Goal: Task Accomplishment & Management: Complete application form

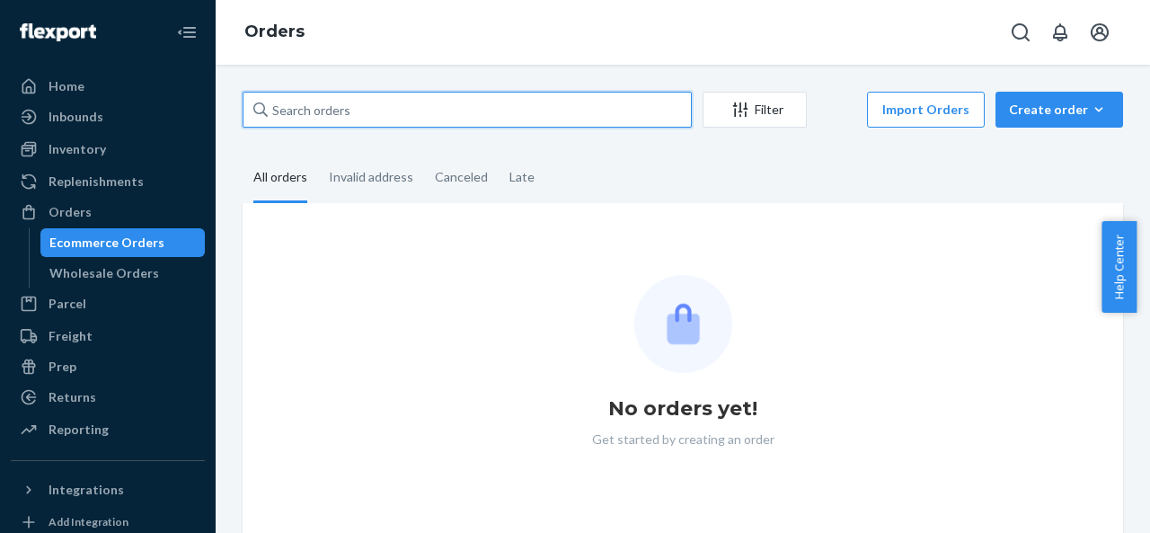
click at [489, 102] on input "text" at bounding box center [467, 110] width 449 height 36
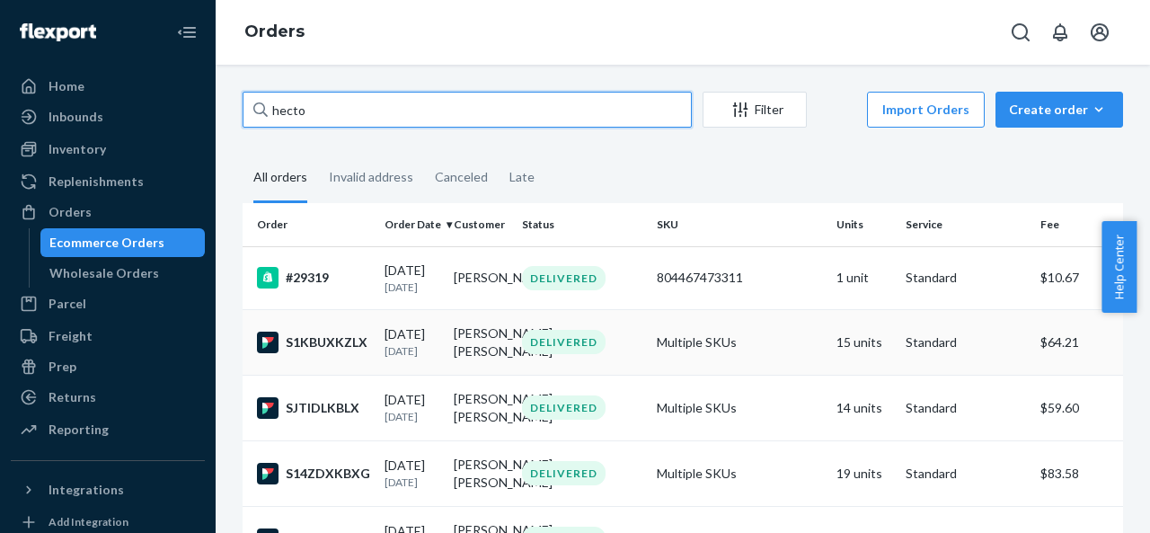
type input "hecto"
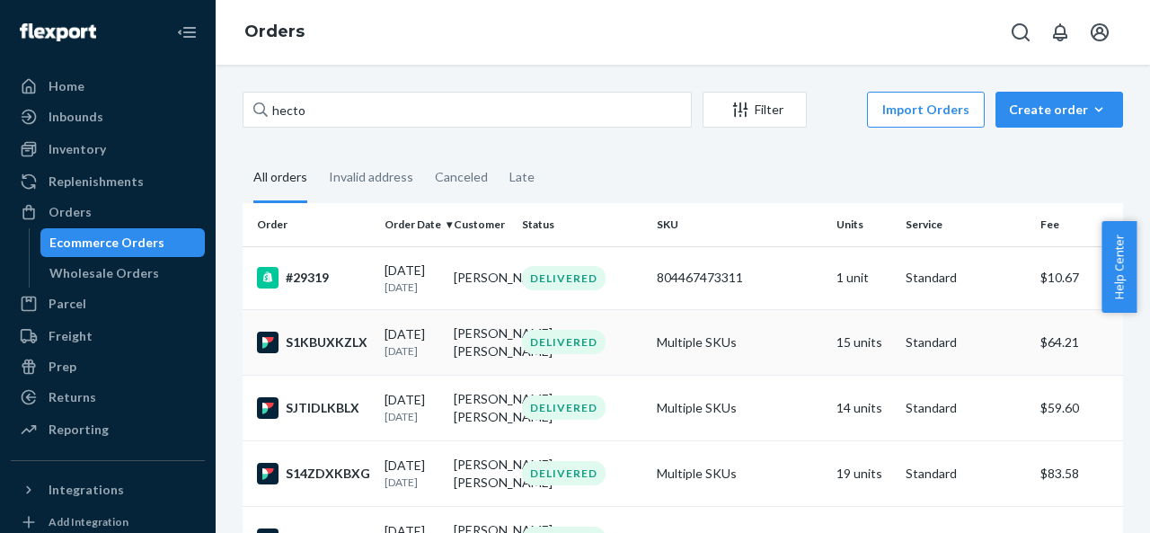
click at [359, 375] on td "S1KBUXKZLX" at bounding box center [310, 342] width 135 height 66
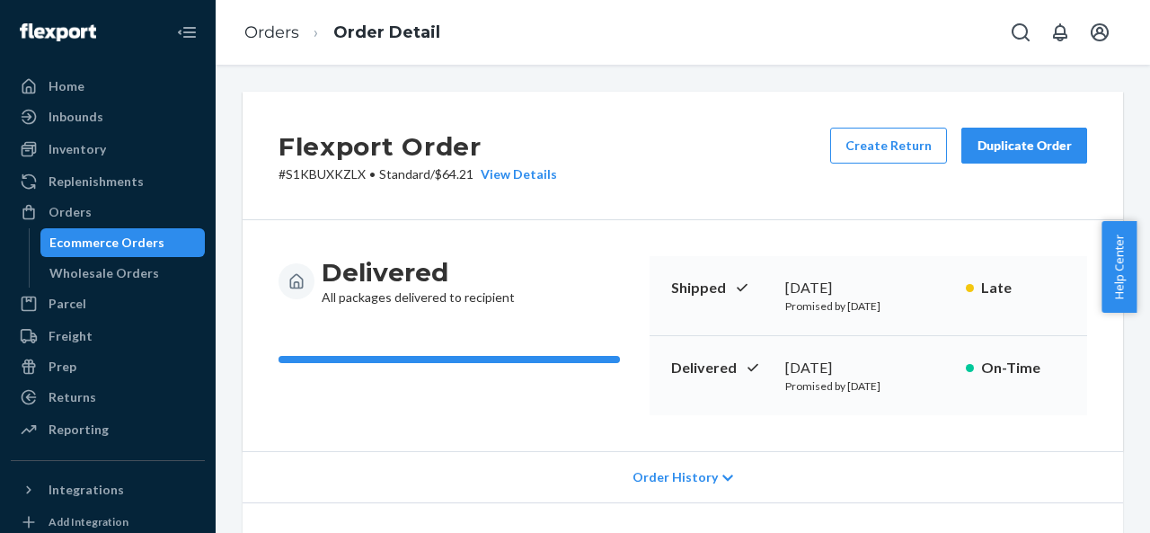
click at [1035, 140] on div "Duplicate Order" at bounding box center [1024, 146] width 95 height 18
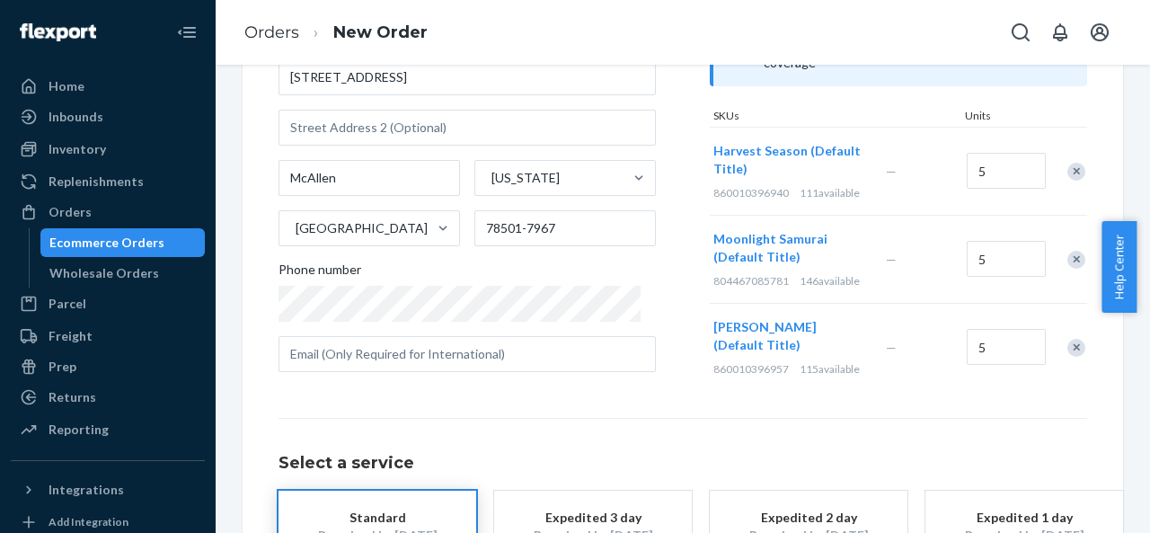
scroll to position [248, 0]
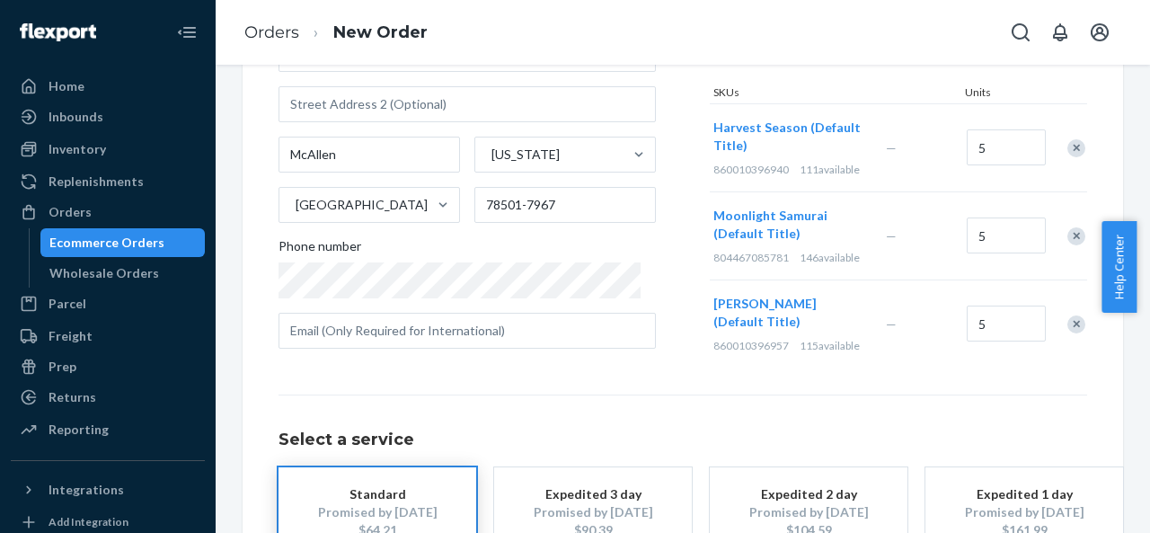
click at [1067, 315] on div "Remove Item" at bounding box center [1076, 324] width 18 height 18
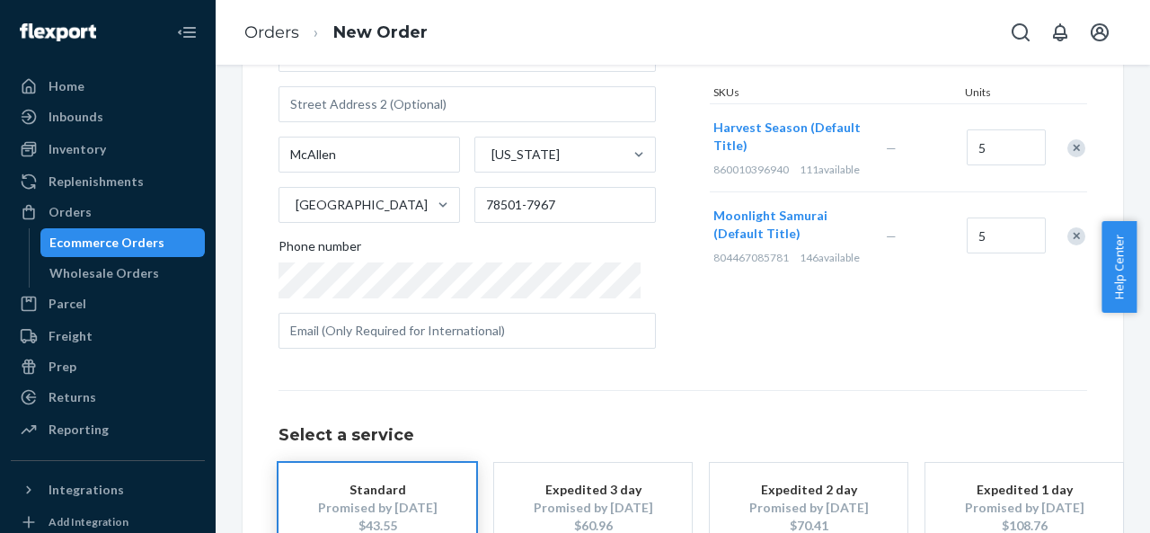
click at [1067, 227] on div "Remove Item" at bounding box center [1076, 236] width 18 height 18
click at [1060, 131] on div at bounding box center [1066, 148] width 45 height 48
click at [1067, 139] on div "Remove Item" at bounding box center [1076, 148] width 18 height 18
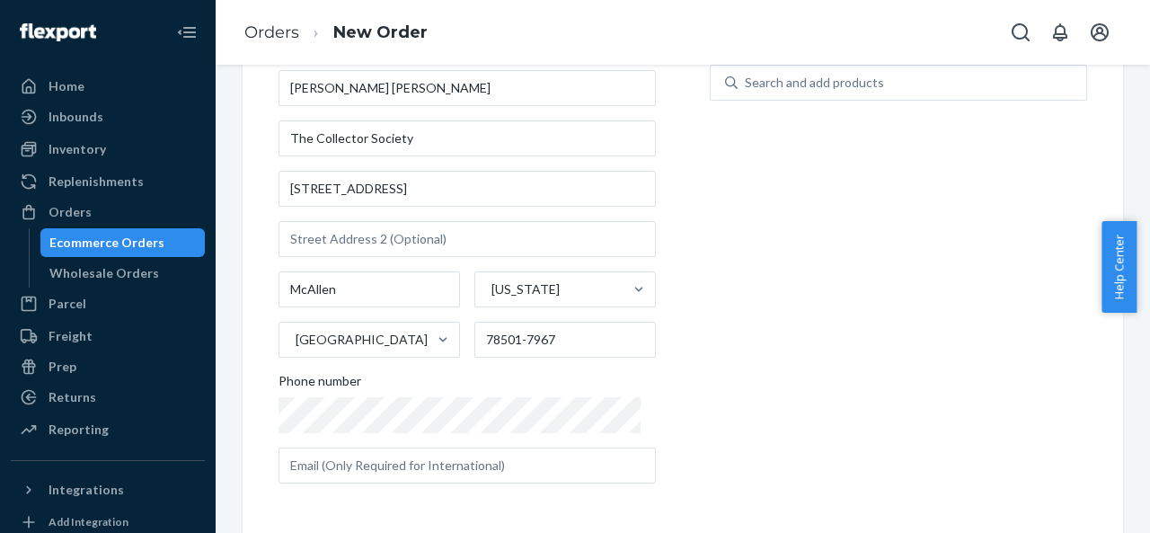
scroll to position [0, 0]
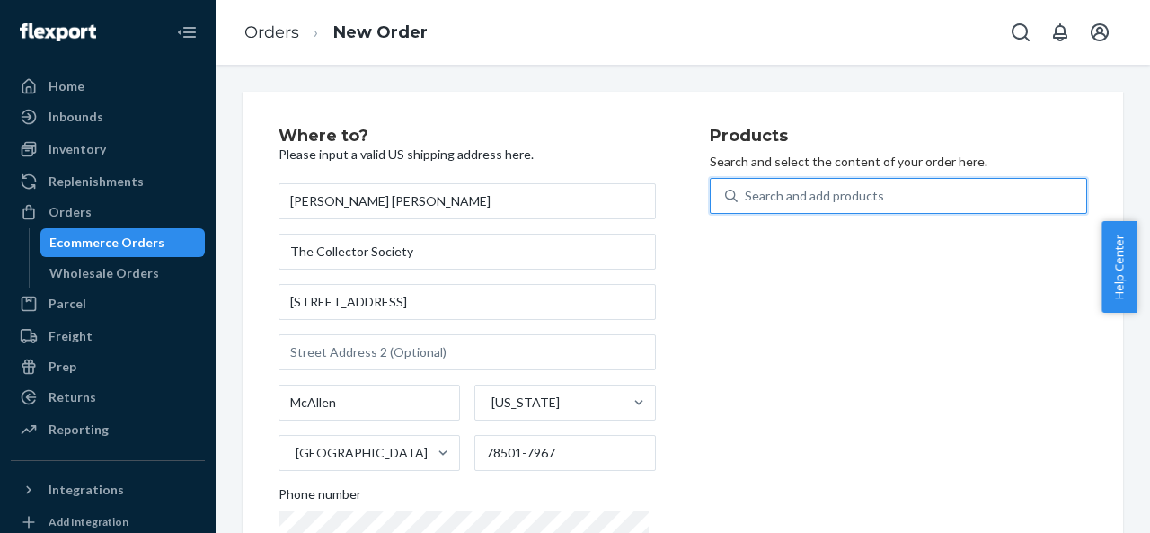
click at [913, 183] on div "Search and add products" at bounding box center [912, 196] width 349 height 32
click at [747, 187] on input "0 results available. Use Up and Down to choose options, press Enter to select t…" at bounding box center [746, 196] width 2 height 18
click at [845, 202] on div "Search and add products" at bounding box center [814, 196] width 139 height 18
click at [747, 202] on input "0 results available. Use Up and Down to choose options, press Enter to select t…" at bounding box center [746, 196] width 2 height 18
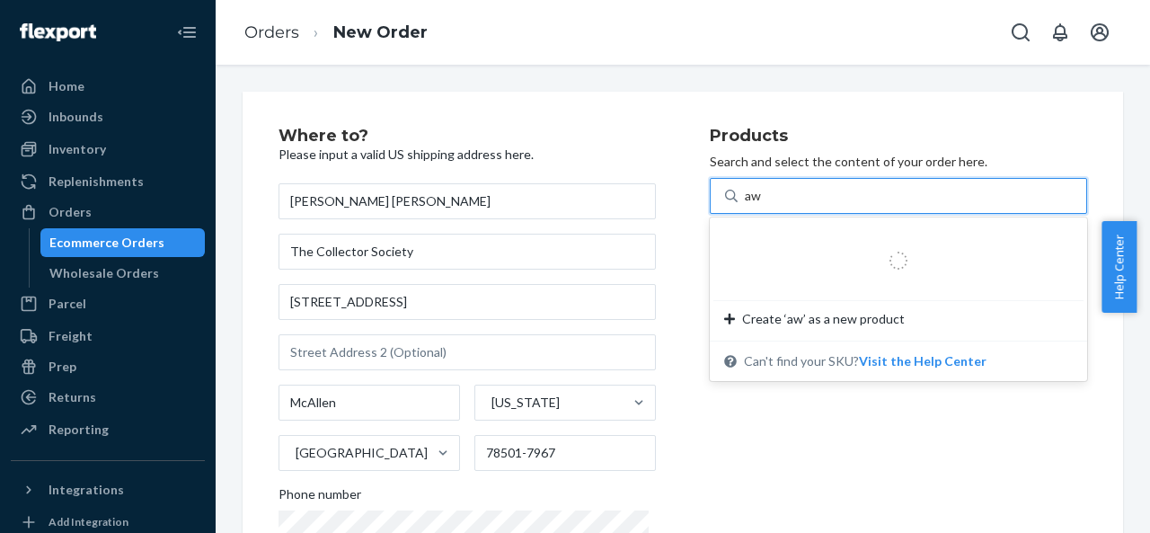
type input "a"
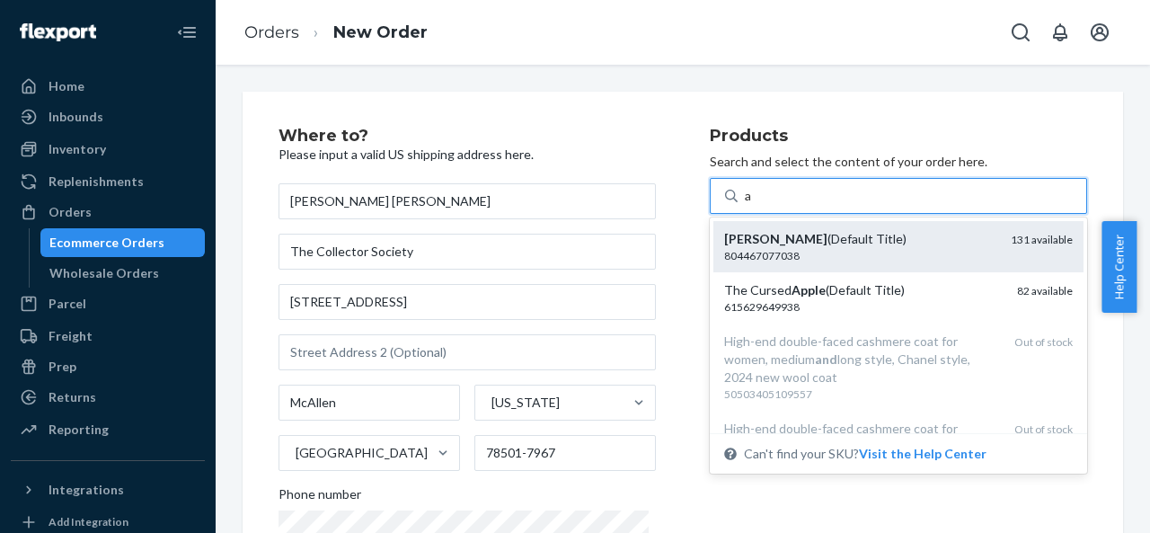
click at [809, 236] on div "[PERSON_NAME] (Default Title)" at bounding box center [860, 239] width 272 height 18
click at [753, 205] on input "a" at bounding box center [749, 196] width 8 height 18
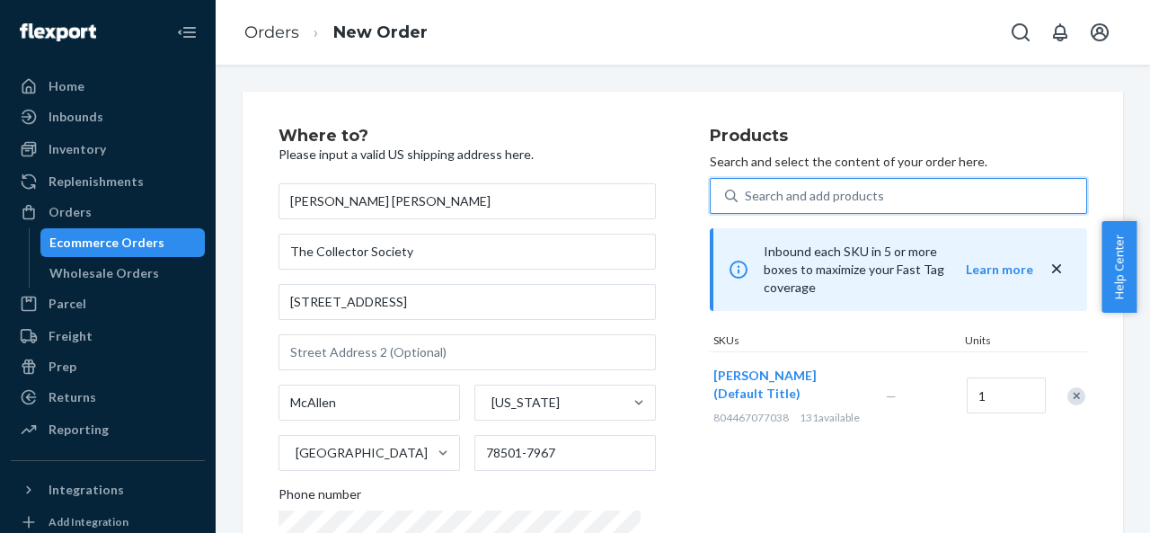
click at [804, 192] on div "Search and add products" at bounding box center [814, 196] width 139 height 18
click at [747, 192] on input "0 results available. Use Up and Down to choose options, press Enter to select t…" at bounding box center [746, 196] width 2 height 18
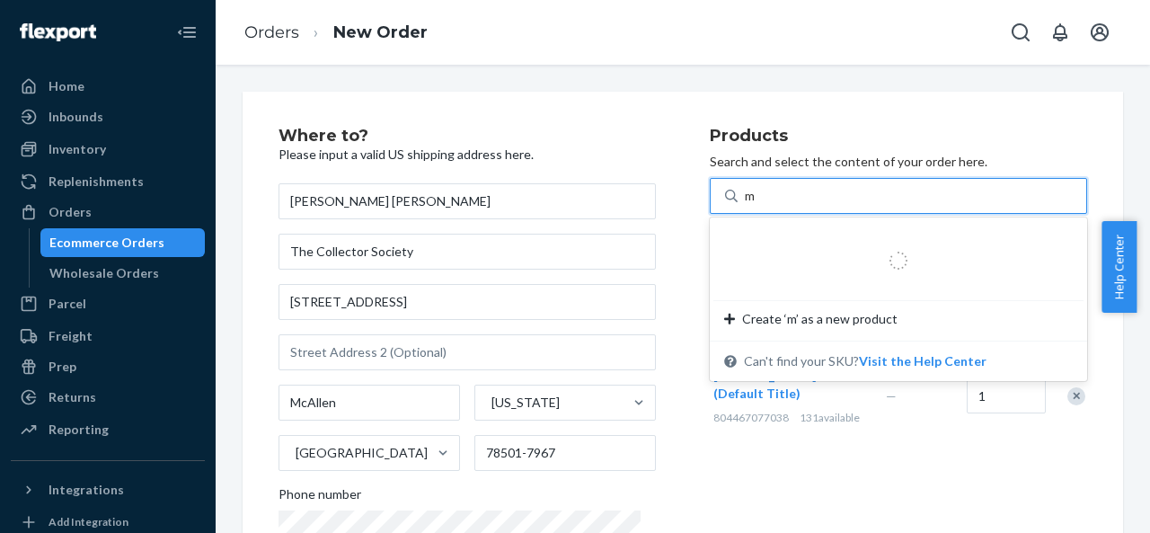
type input "ma"
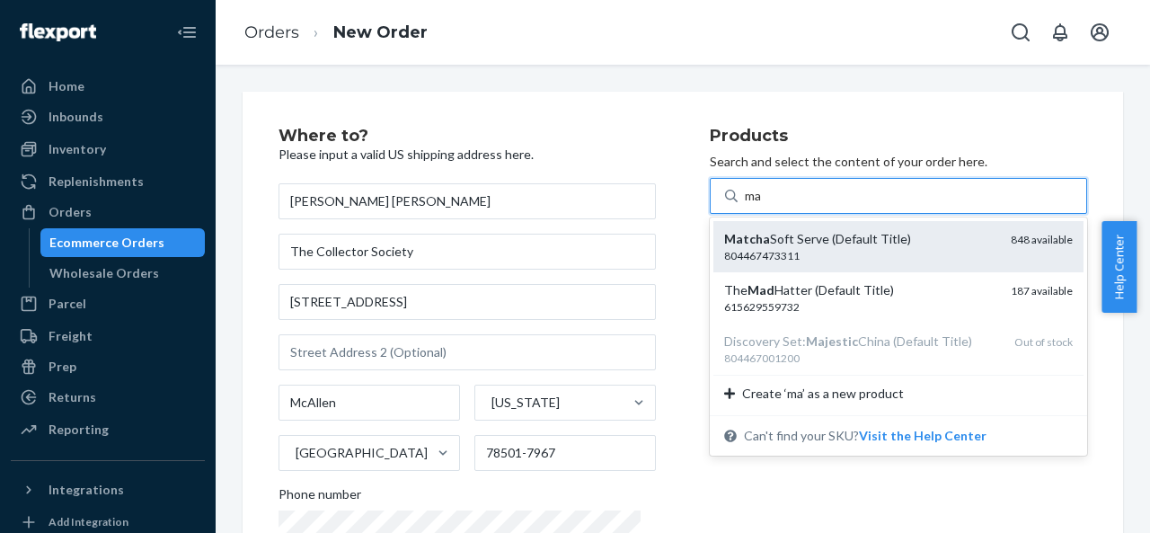
click at [781, 228] on div "Matcha Soft Serve (Default Title) 804467473311 848 available" at bounding box center [898, 246] width 370 height 51
click at [764, 205] on input "ma" at bounding box center [754, 196] width 19 height 18
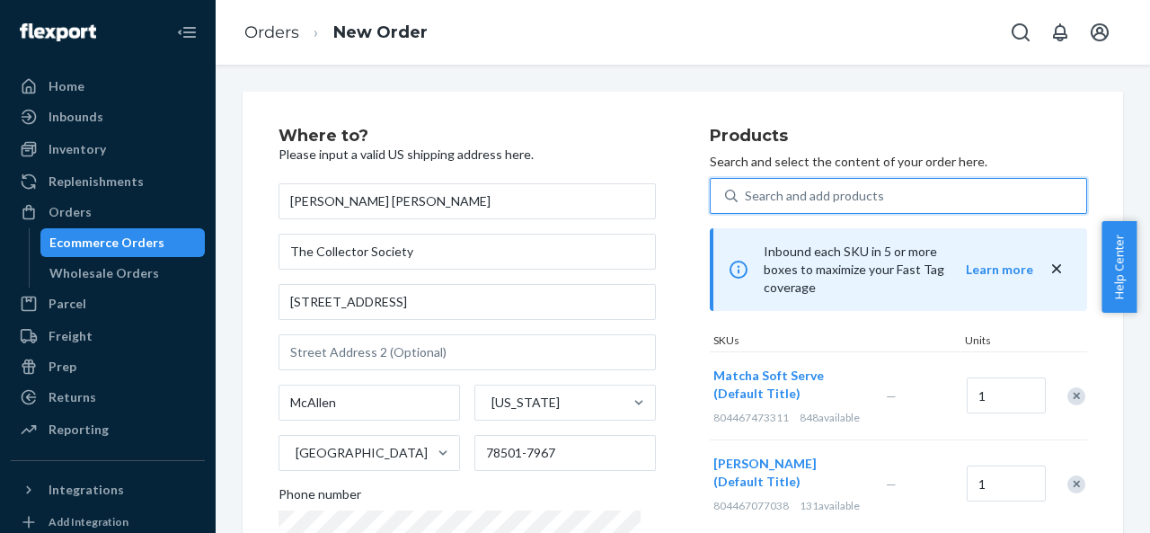
click at [761, 196] on div "Search and add products" at bounding box center [814, 196] width 139 height 18
click at [747, 196] on input "0 results available. Use Up and Down to choose options, press Enter to select t…" at bounding box center [746, 196] width 2 height 18
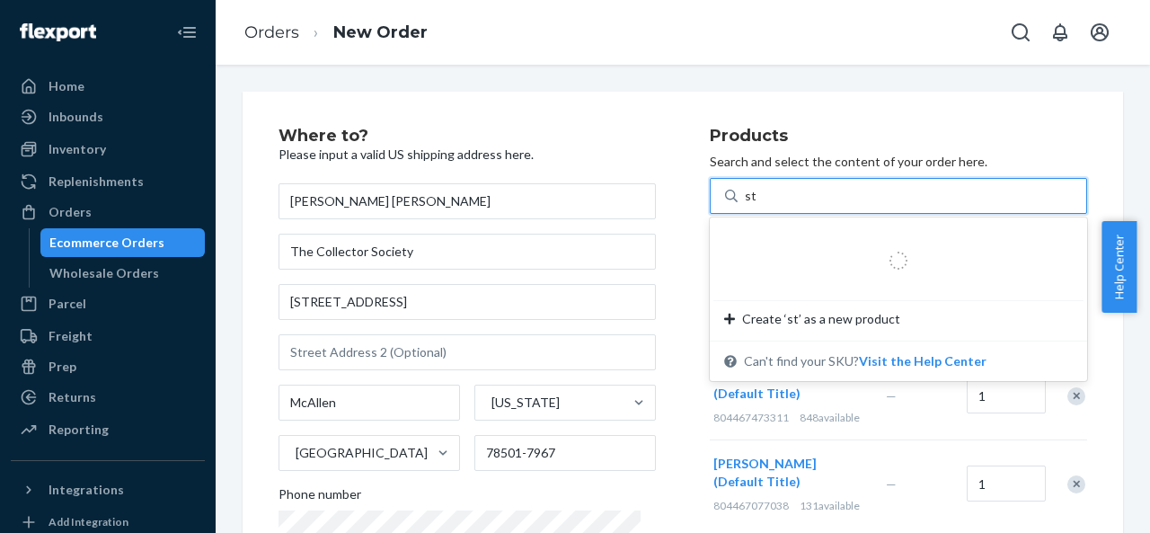
type input "str"
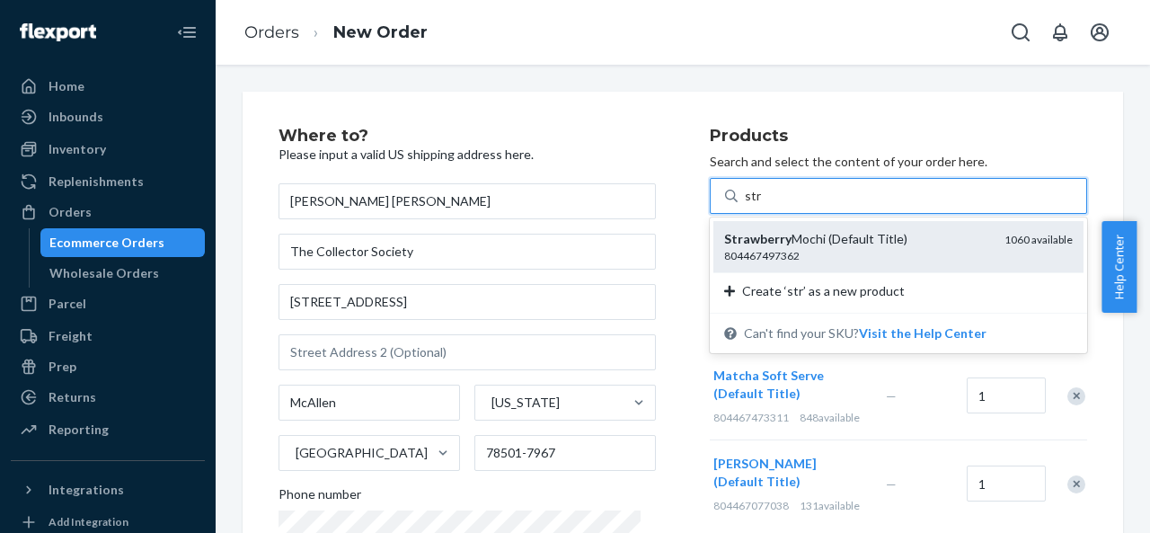
click at [762, 242] on em "Strawberry" at bounding box center [757, 238] width 67 height 15
click at [762, 205] on input "str" at bounding box center [753, 196] width 17 height 18
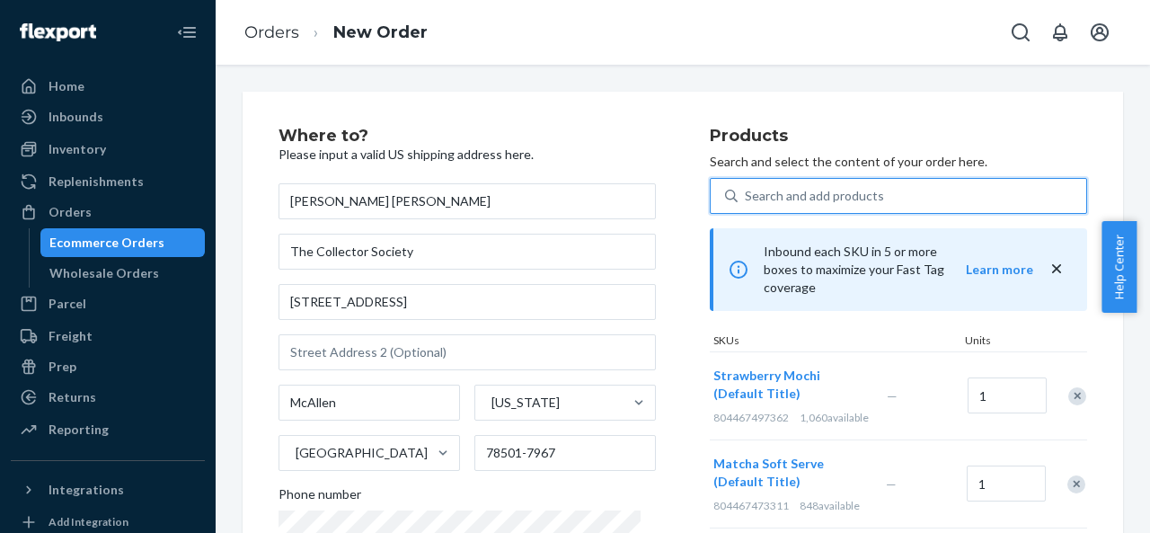
click at [886, 185] on div "Search and add products" at bounding box center [912, 196] width 349 height 32
click at [747, 187] on input "0 results available. Use Up and Down to choose options, press Enter to select t…" at bounding box center [746, 196] width 2 height 18
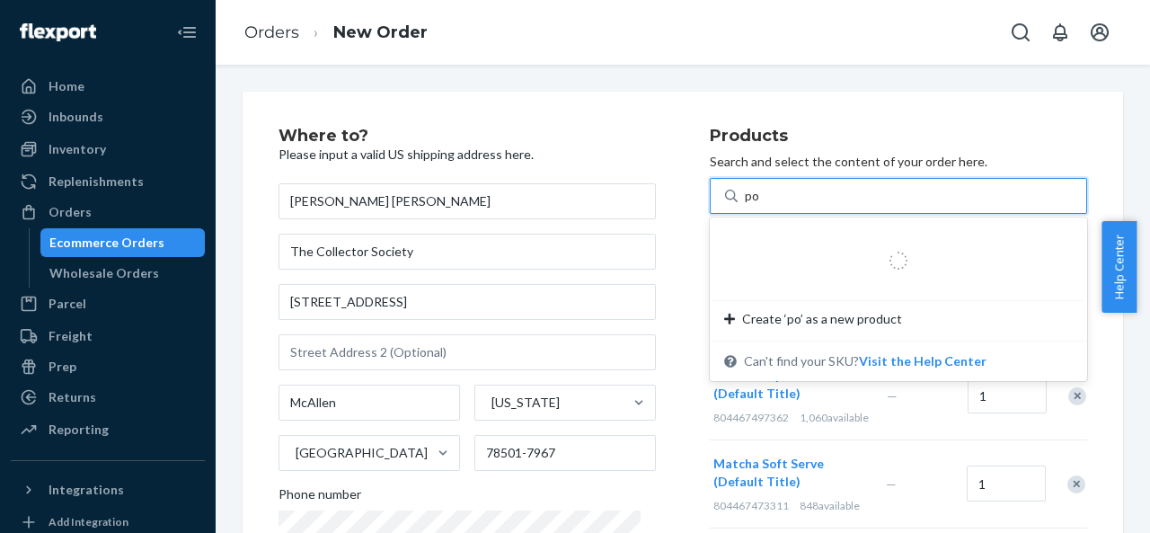
type input "pom"
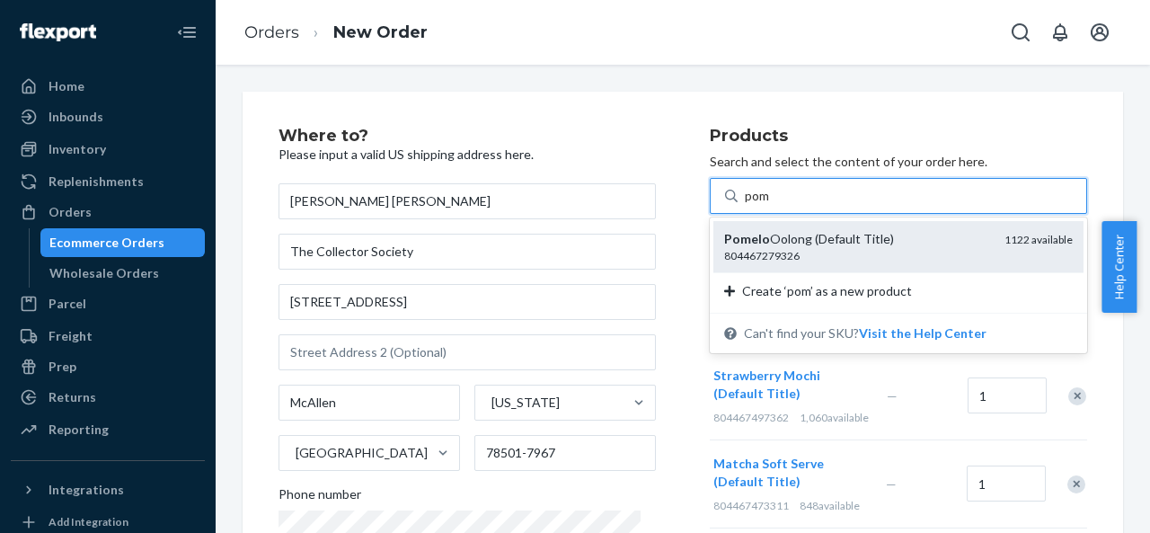
click at [785, 266] on div "Pomelo Oolong (Default Title) 804467279326 1122 available" at bounding box center [898, 246] width 370 height 51
click at [771, 205] on input "pom" at bounding box center [758, 196] width 26 height 18
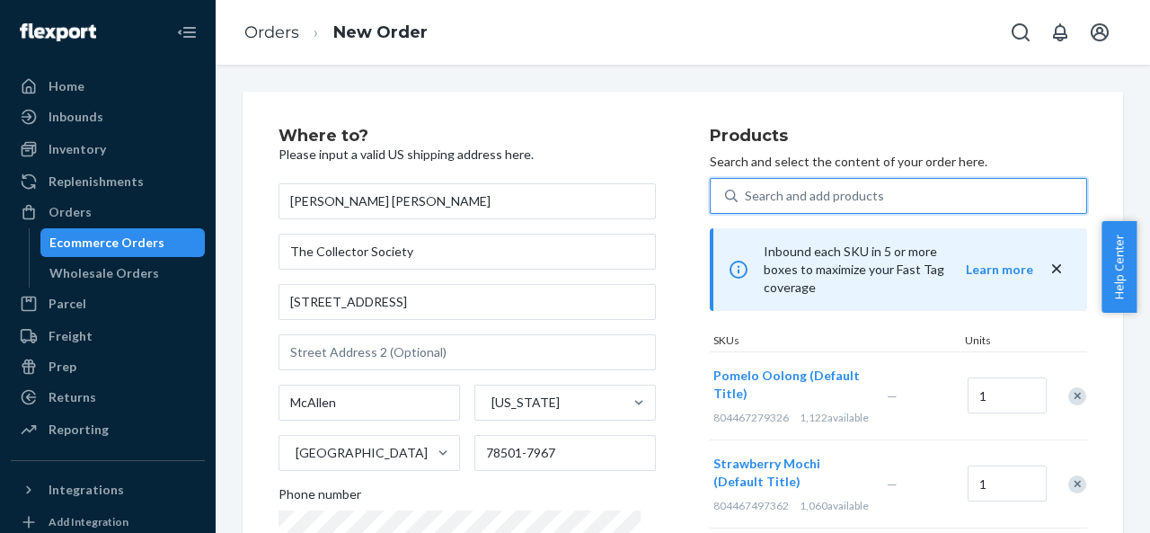
click at [817, 195] on div "Search and add products" at bounding box center [814, 196] width 139 height 18
click at [747, 195] on input "0 results available. Use Up and Down to choose options, press Enter to select t…" at bounding box center [746, 196] width 2 height 18
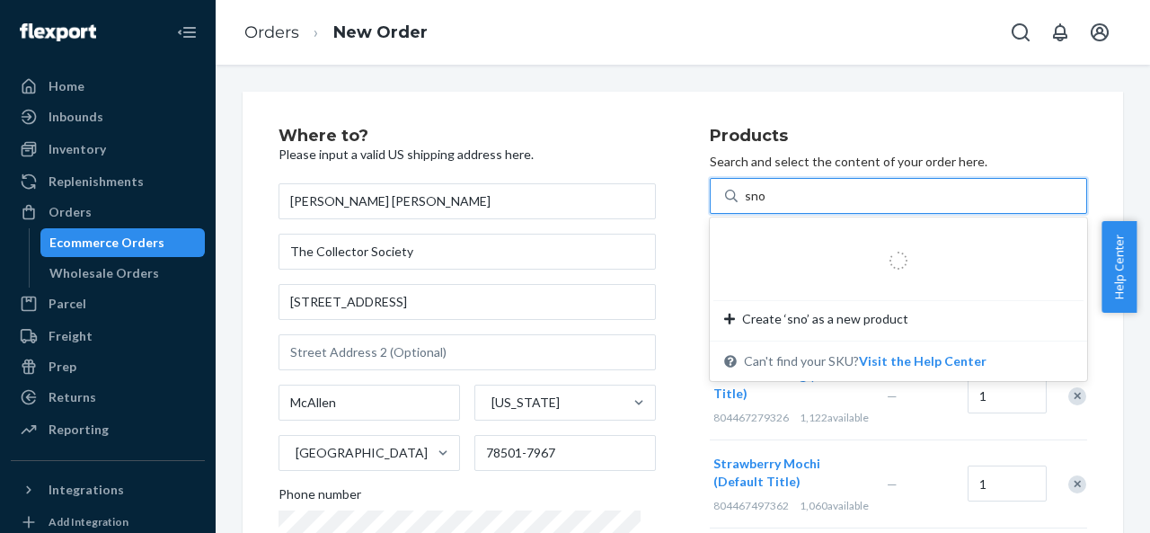
type input "snow"
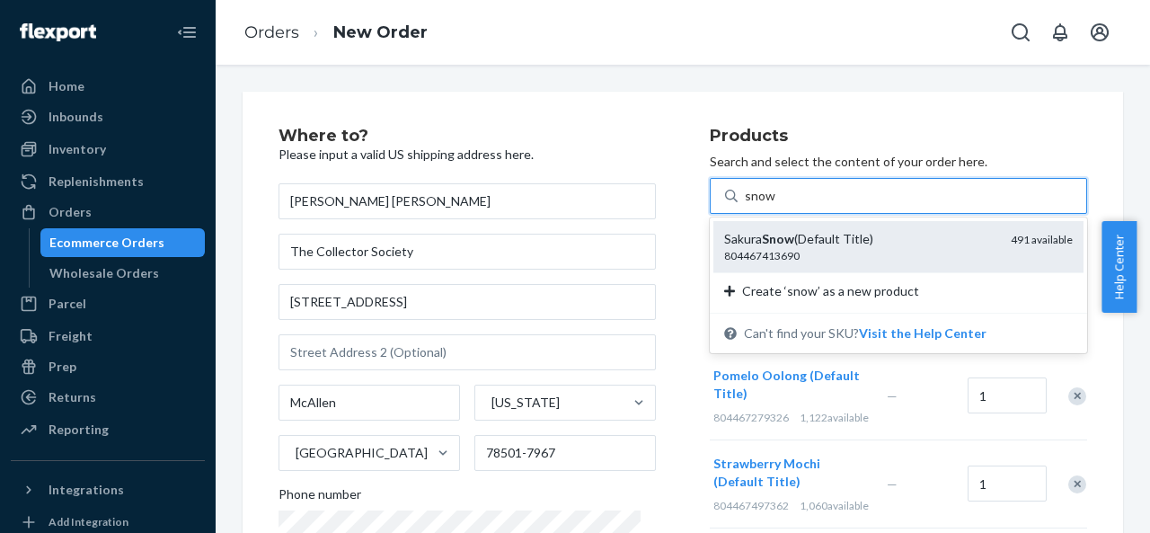
click at [778, 232] on em "Snow" at bounding box center [778, 238] width 32 height 15
click at [775, 205] on input "snow" at bounding box center [760, 196] width 31 height 18
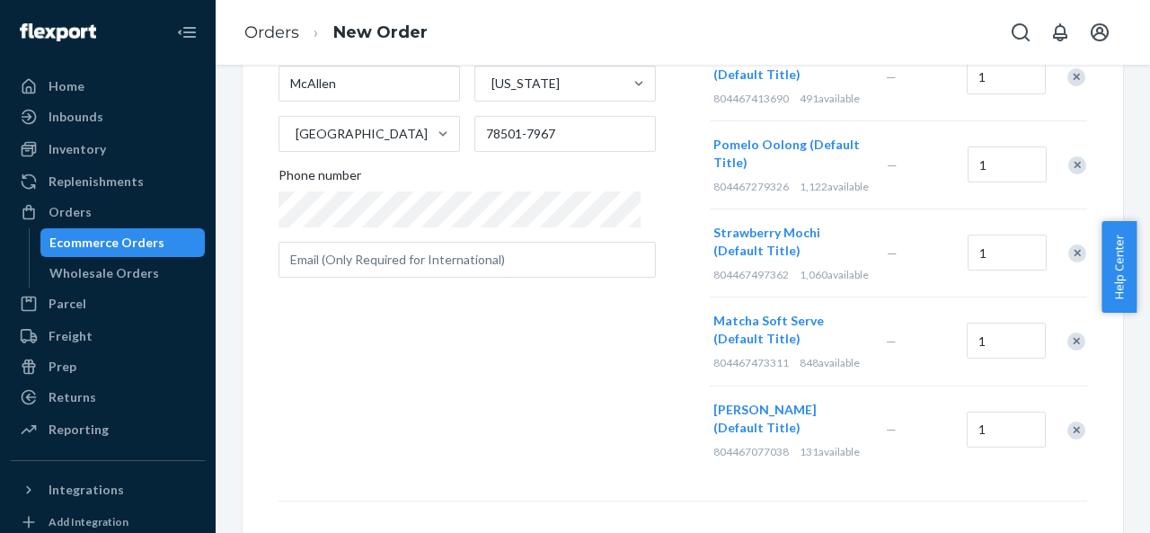
scroll to position [320, 0]
click at [979, 430] on input "1" at bounding box center [1006, 429] width 79 height 36
type input "5"
click at [968, 358] on input "1" at bounding box center [1006, 340] width 79 height 36
type input "10"
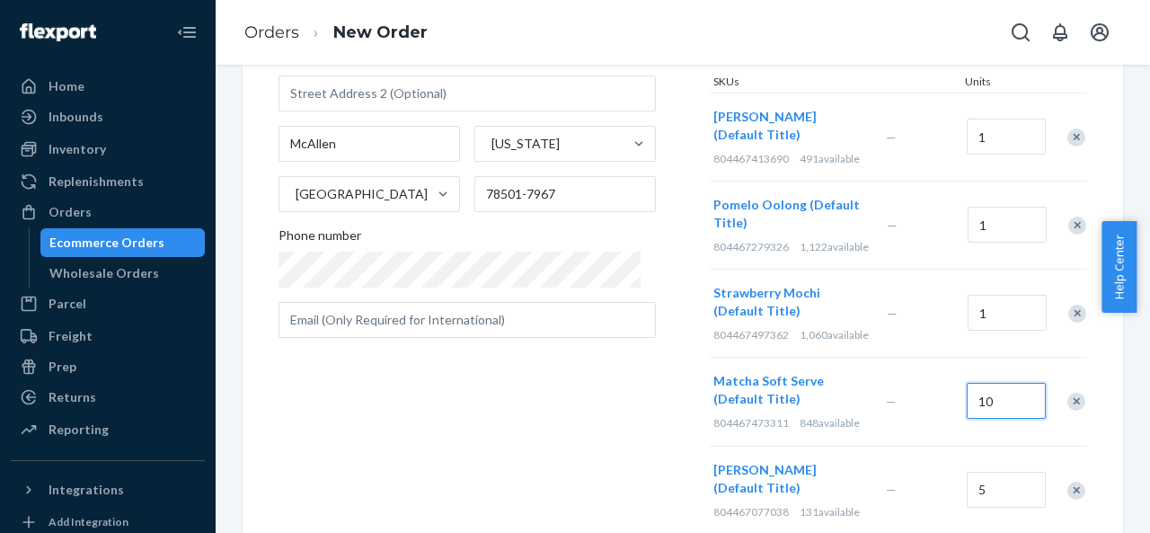
scroll to position [252, 0]
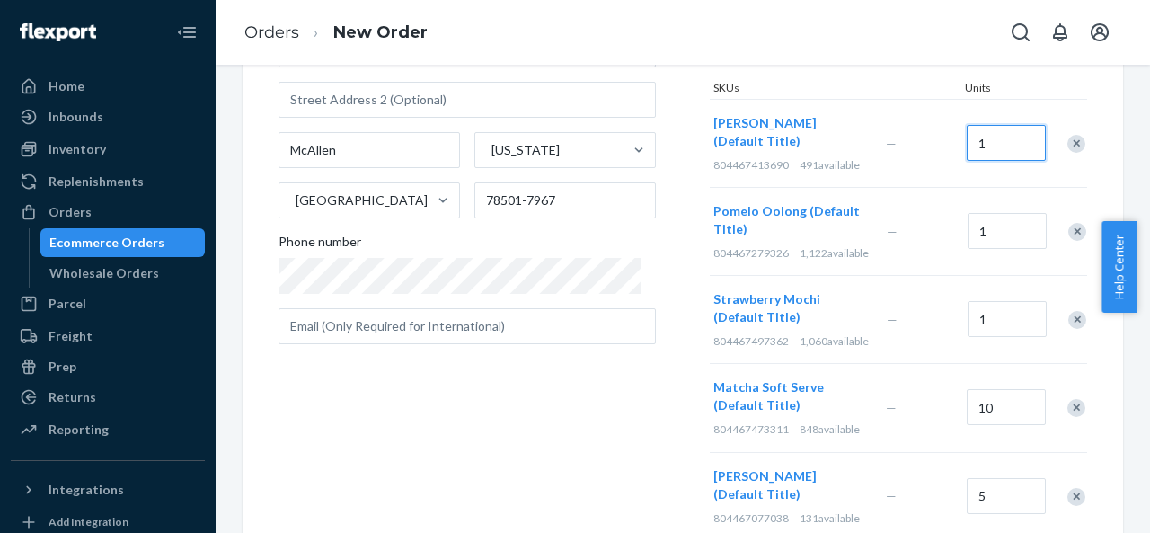
click at [975, 125] on input "1" at bounding box center [1006, 143] width 79 height 36
type input "5"
click at [1009, 236] on input "1" at bounding box center [1007, 231] width 79 height 36
type input "12"
click at [1001, 316] on input "1" at bounding box center [1007, 319] width 79 height 36
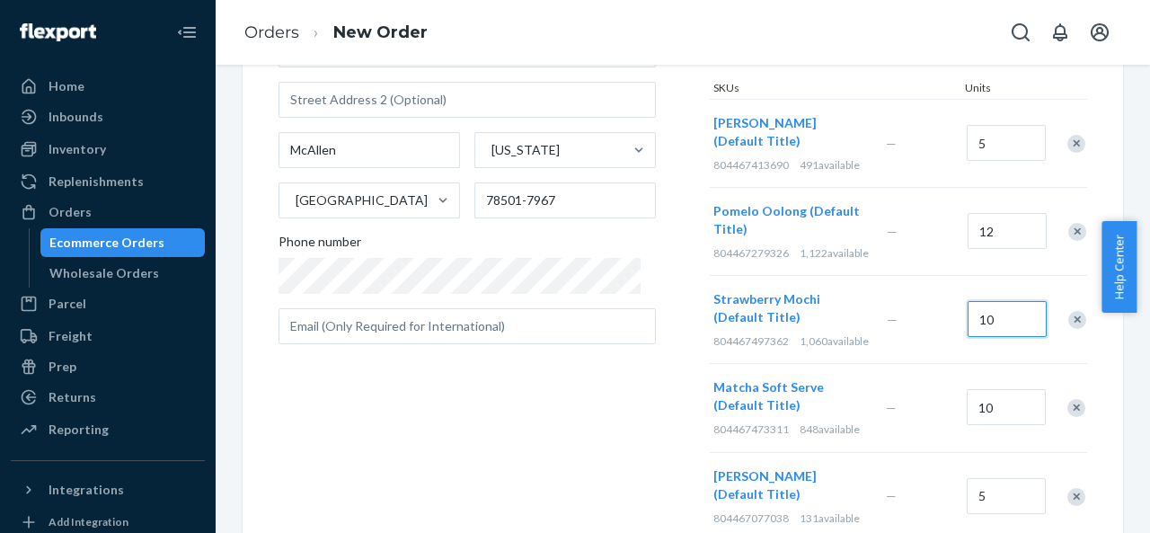
scroll to position [553, 0]
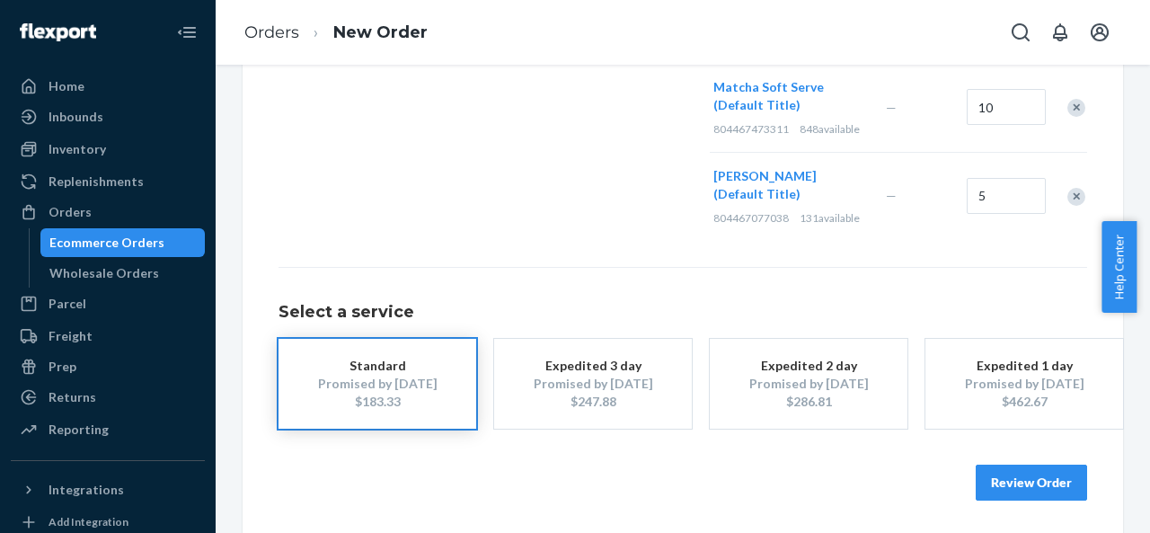
type input "10"
click at [1006, 487] on button "Review Order" at bounding box center [1031, 482] width 111 height 36
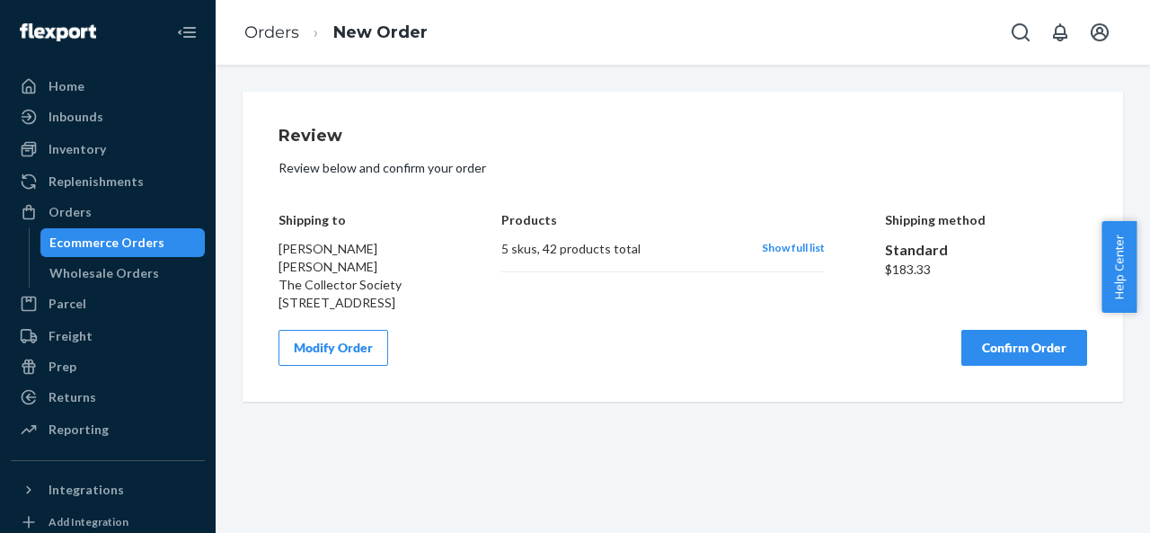
click at [353, 342] on button "Modify Order" at bounding box center [334, 348] width 110 height 36
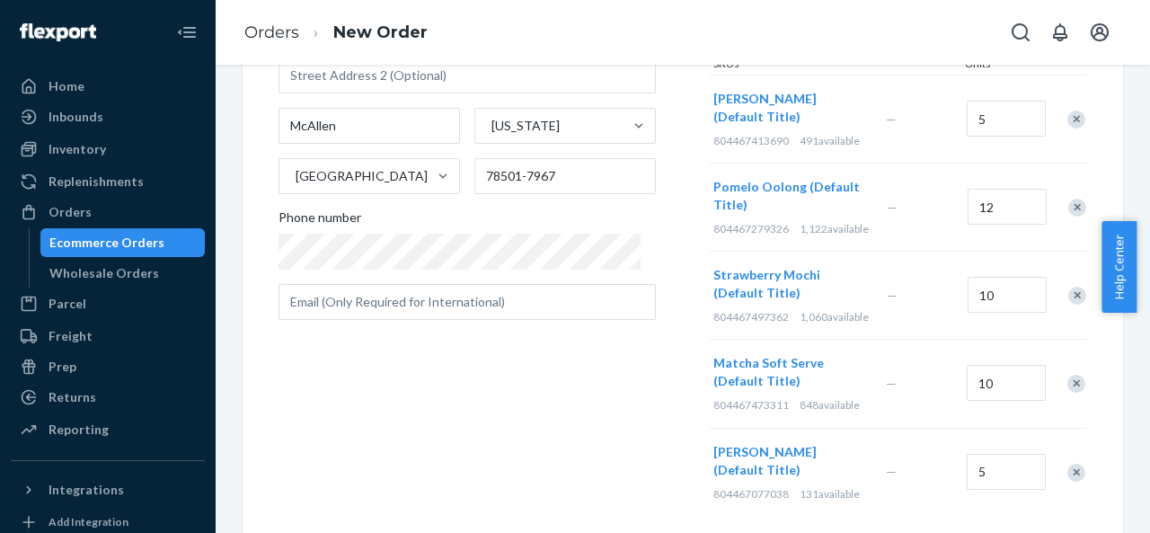
scroll to position [313, 0]
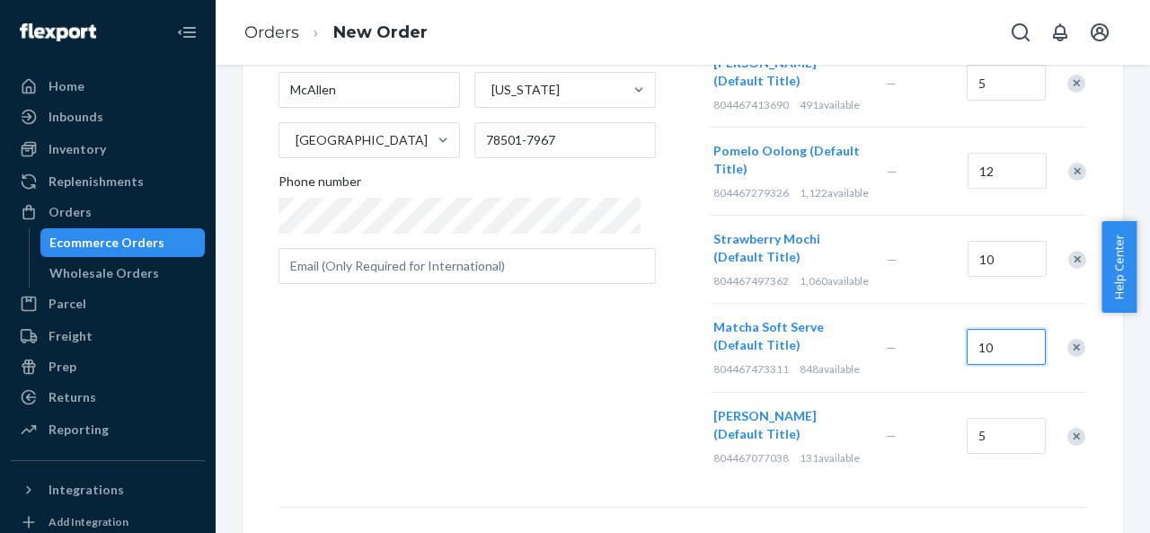
click at [1006, 355] on input "10" at bounding box center [1006, 347] width 79 height 36
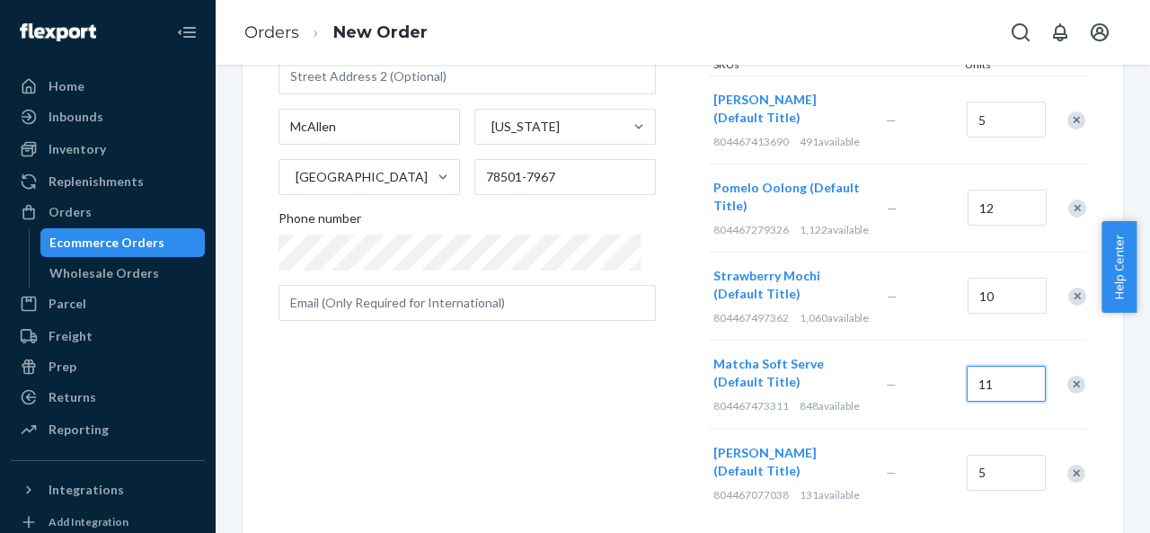
type input "11"
click at [981, 289] on input "10" at bounding box center [1007, 296] width 79 height 36
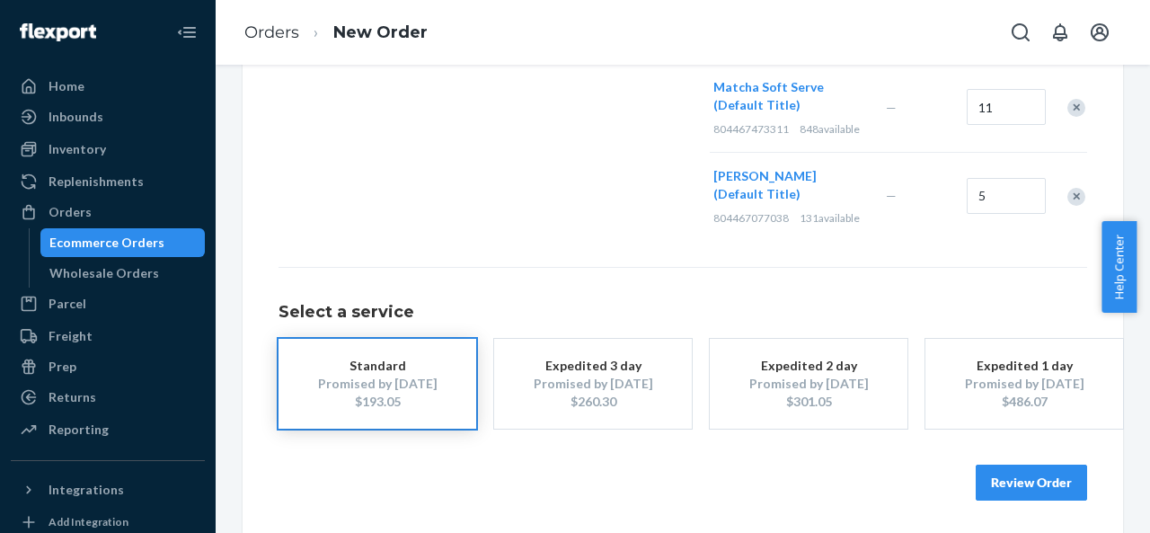
type input "11"
click at [1010, 469] on button "Review Order" at bounding box center [1031, 482] width 111 height 36
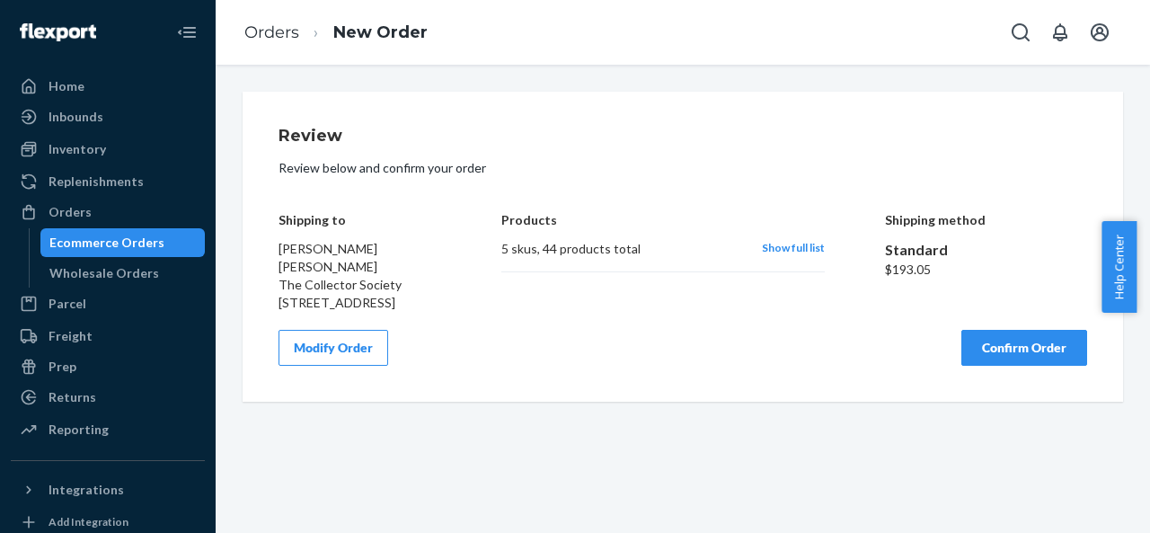
scroll to position [0, 0]
click at [773, 254] on div "Show full list" at bounding box center [793, 249] width 63 height 18
click at [762, 252] on span "Show full list" at bounding box center [793, 247] width 63 height 13
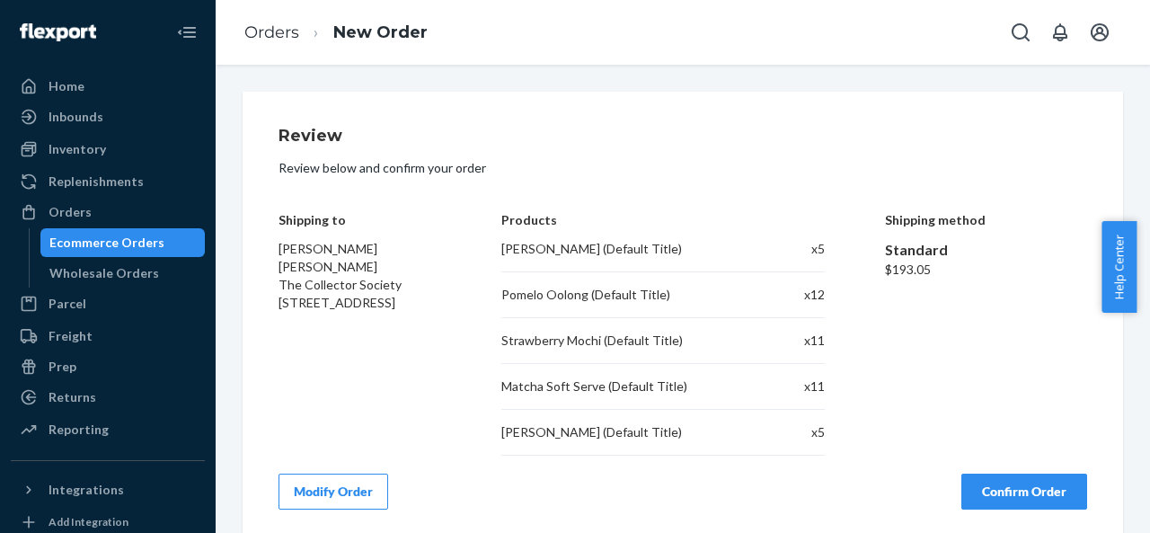
scroll to position [11, 0]
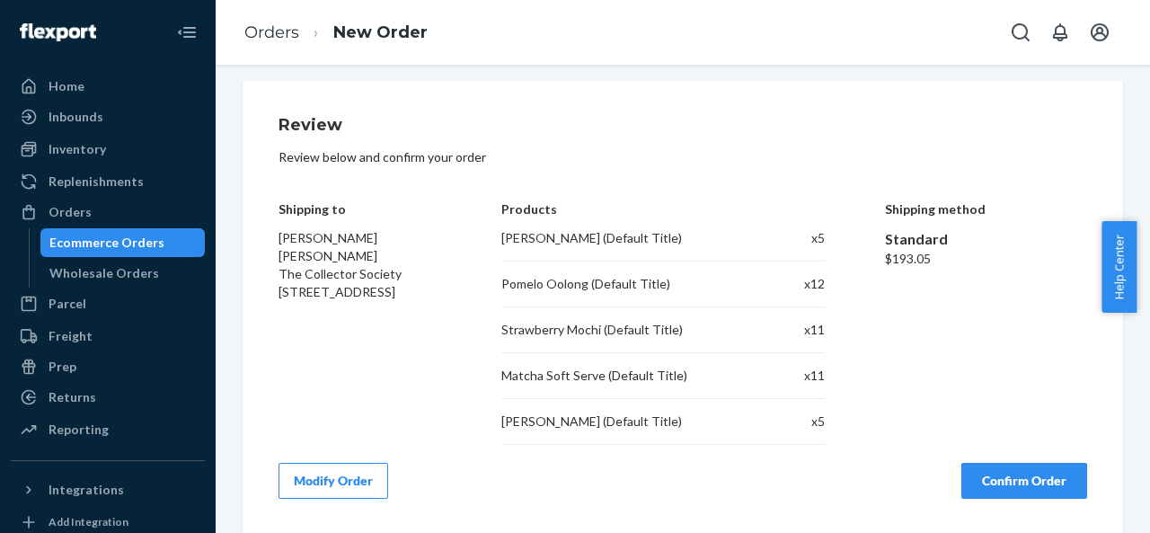
click at [349, 463] on button "Modify Order" at bounding box center [334, 481] width 110 height 36
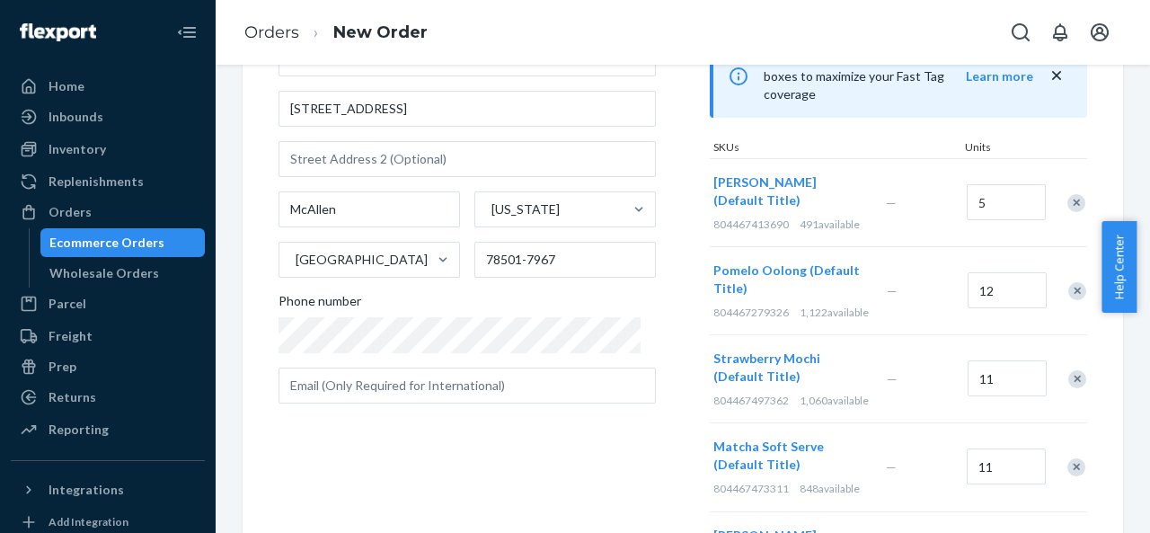
scroll to position [553, 0]
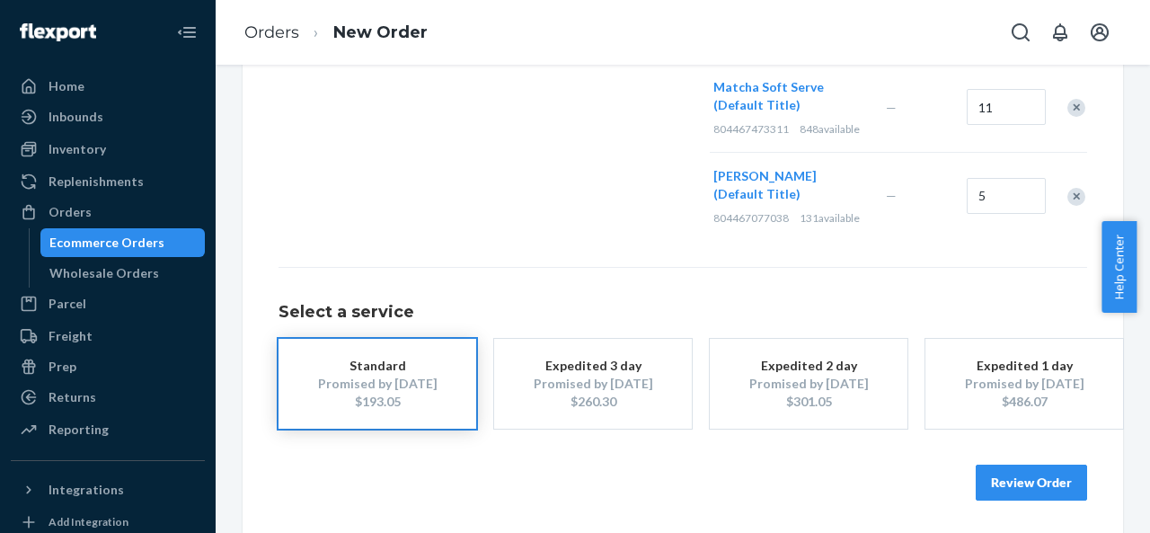
click at [1014, 469] on button "Review Order" at bounding box center [1031, 482] width 111 height 36
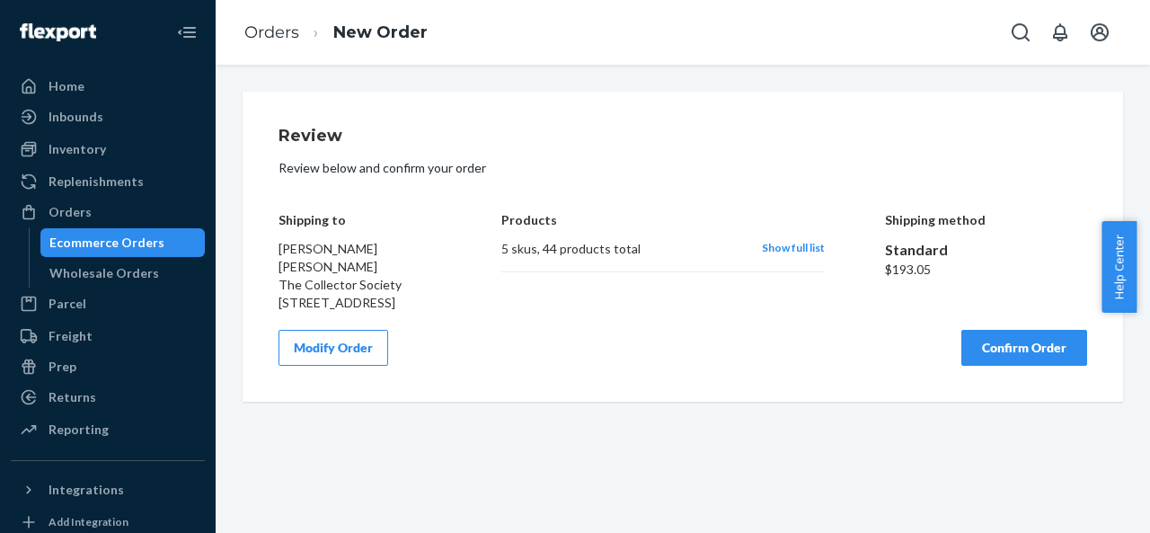
scroll to position [0, 0]
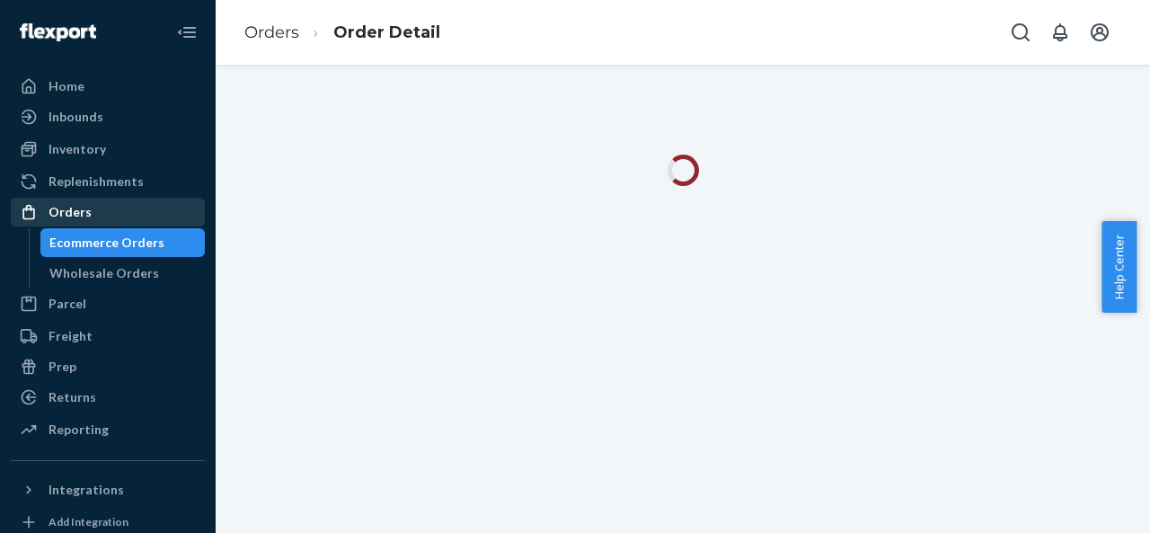
click at [144, 209] on div "Orders" at bounding box center [108, 211] width 190 height 25
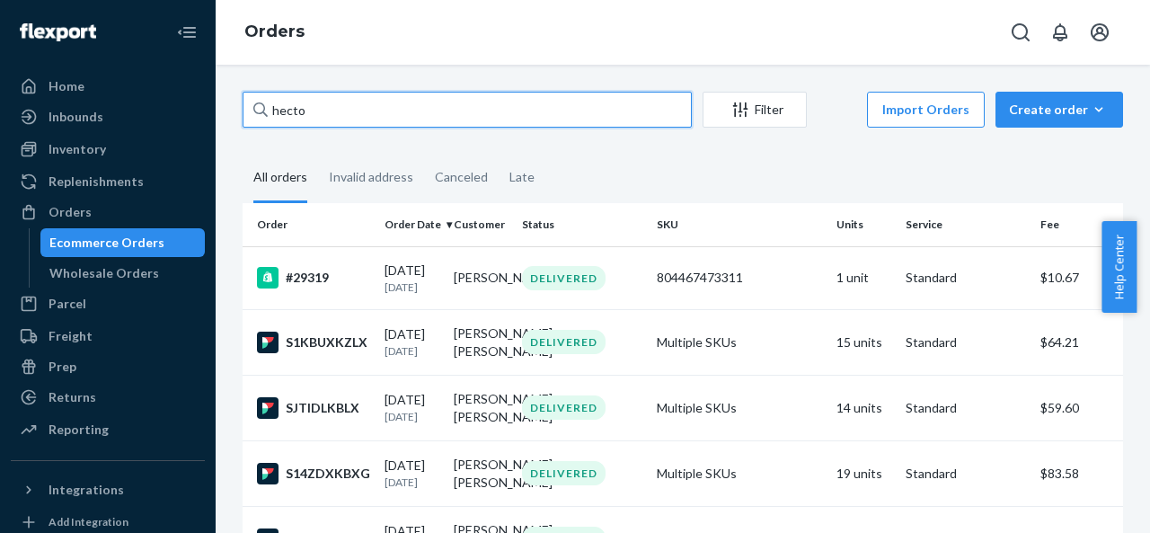
click at [354, 120] on input "hecto" at bounding box center [467, 110] width 449 height 36
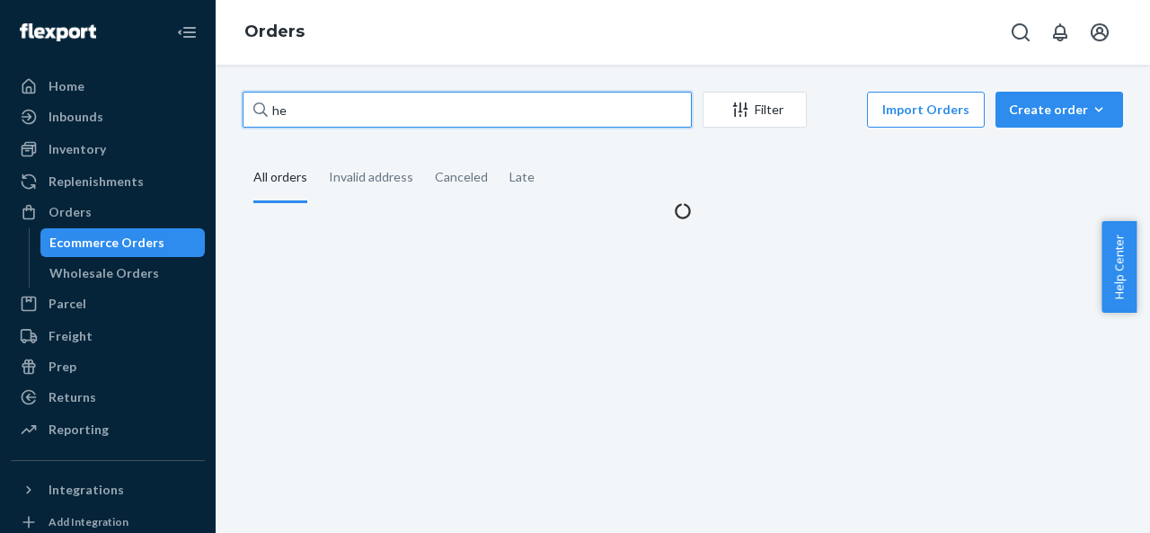
type input "h"
